Goal: Navigation & Orientation: Find specific page/section

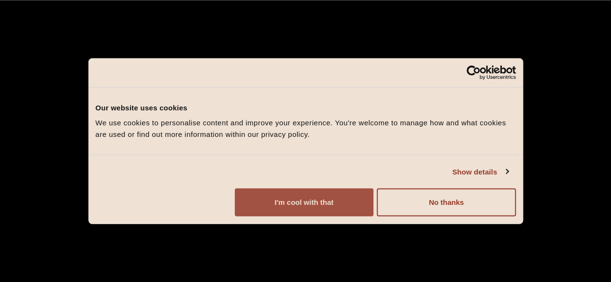
click at [373, 216] on button "I'm cool with that" at bounding box center [304, 203] width 139 height 28
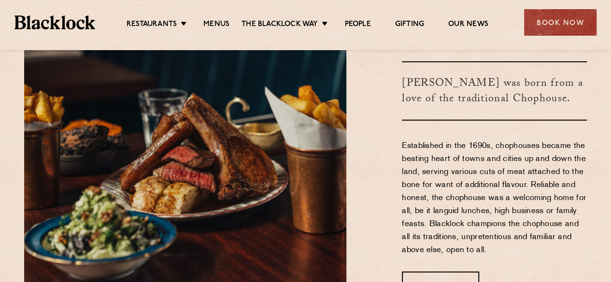
scroll to position [290, 0]
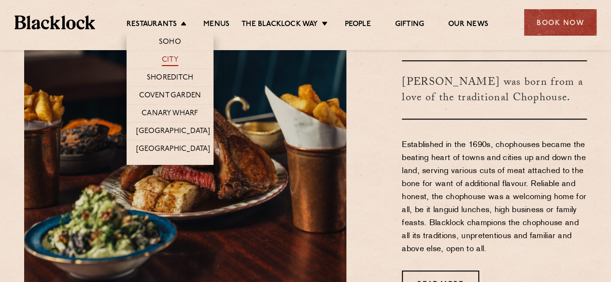
click at [168, 59] on link "City" at bounding box center [170, 61] width 16 height 11
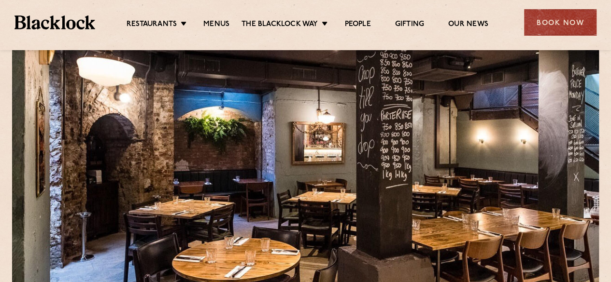
scroll to position [97, 0]
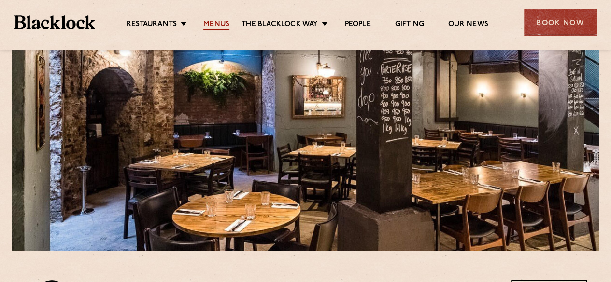
click at [221, 21] on link "Menus" at bounding box center [216, 25] width 26 height 11
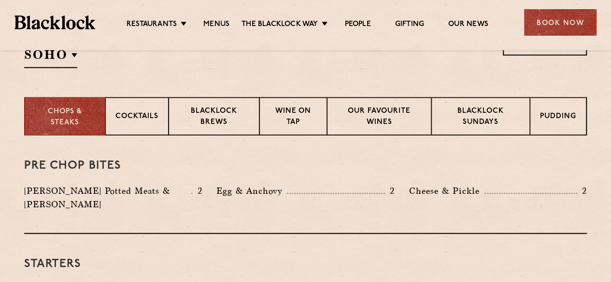
scroll to position [290, 0]
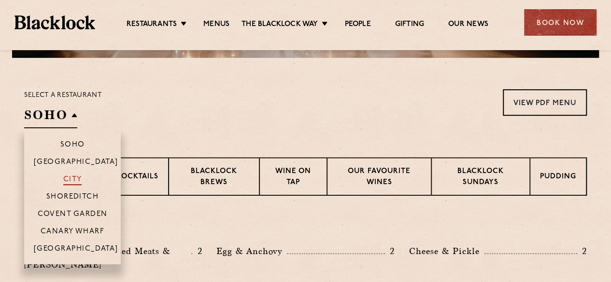
click at [75, 180] on p "City" at bounding box center [72, 181] width 19 height 10
click at [70, 179] on p "City" at bounding box center [72, 181] width 19 height 10
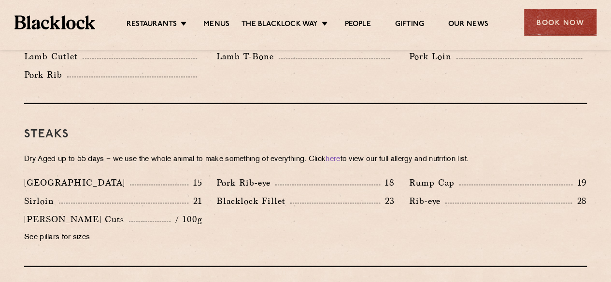
scroll to position [917, 0]
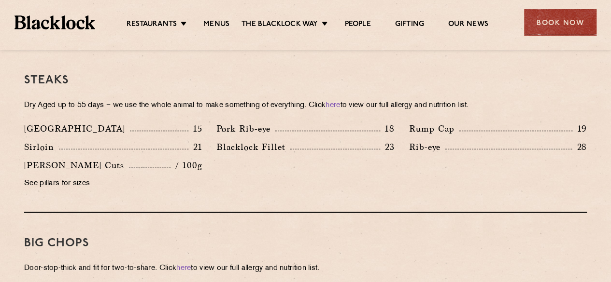
drag, startPoint x: 45, startPoint y: 19, endPoint x: 47, endPoint y: 29, distance: 10.3
click at [45, 19] on img at bounding box center [54, 22] width 81 height 14
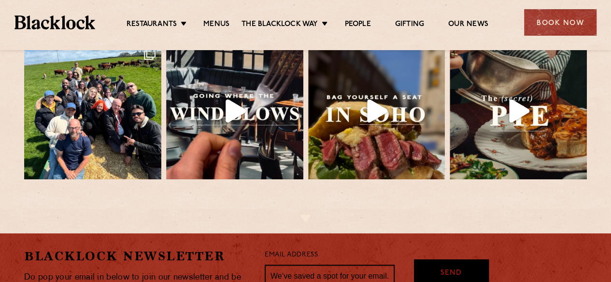
scroll to position [1814, 0]
